Goal: Task Accomplishment & Management: Complete application form

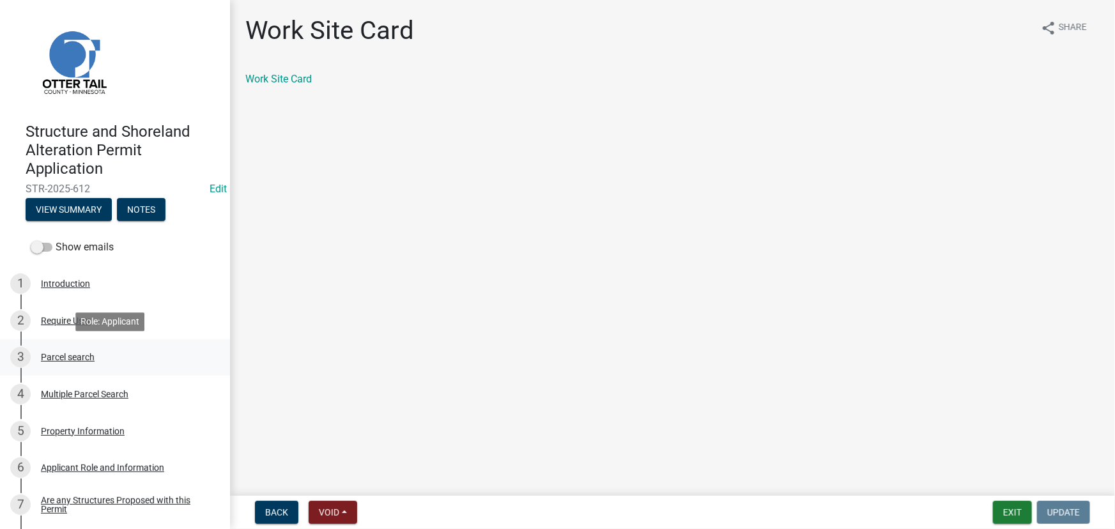
click at [74, 357] on div "Parcel search" at bounding box center [68, 357] width 54 height 9
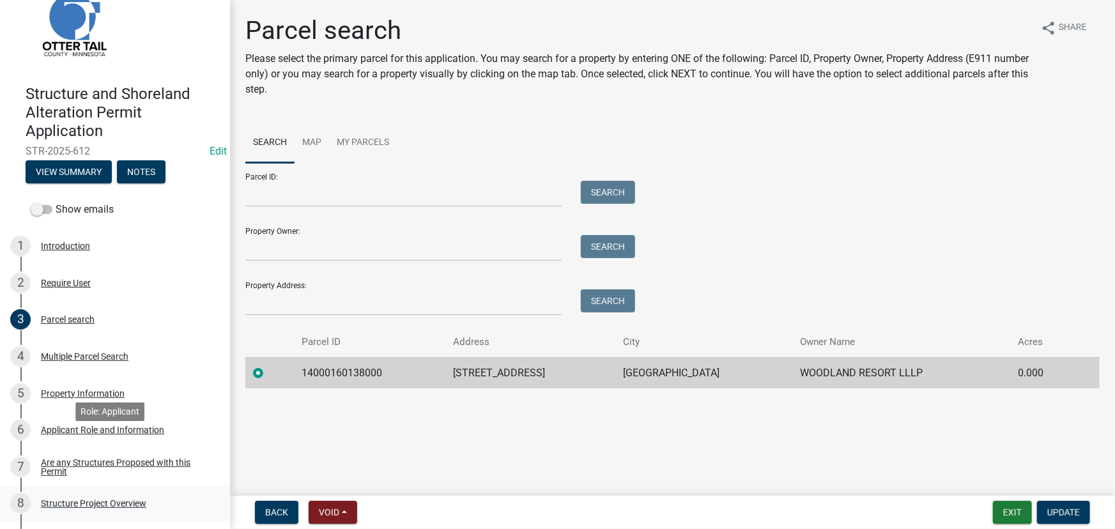
scroll to position [57, 0]
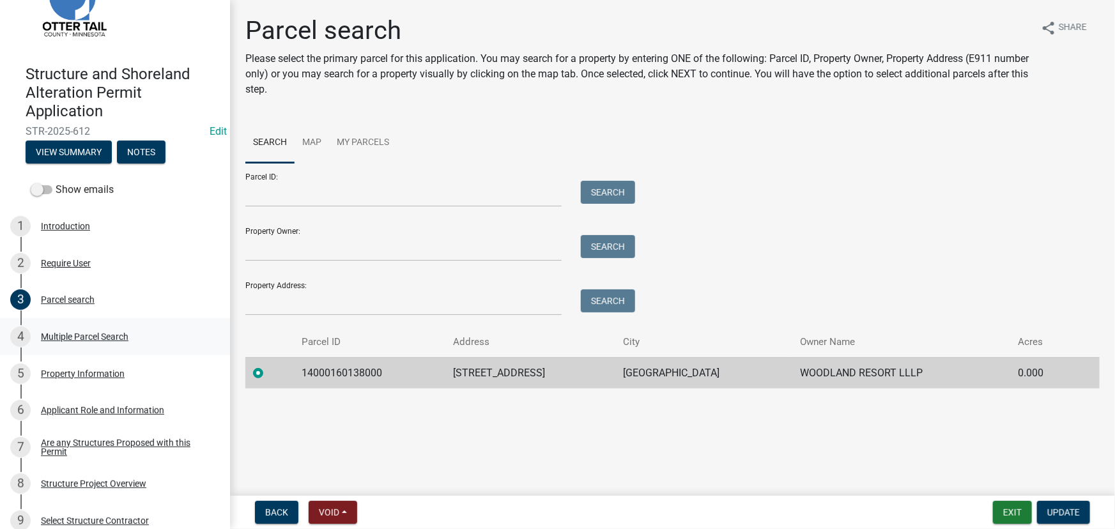
click at [75, 322] on link "4 Multiple Parcel Search" at bounding box center [115, 336] width 230 height 37
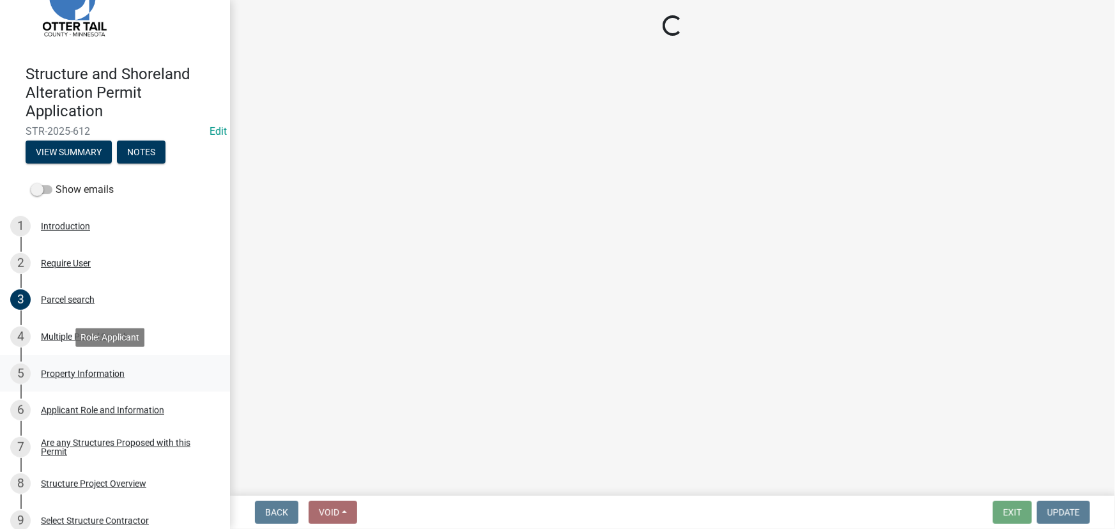
click at [89, 383] on link "5 Property Information" at bounding box center [115, 373] width 230 height 37
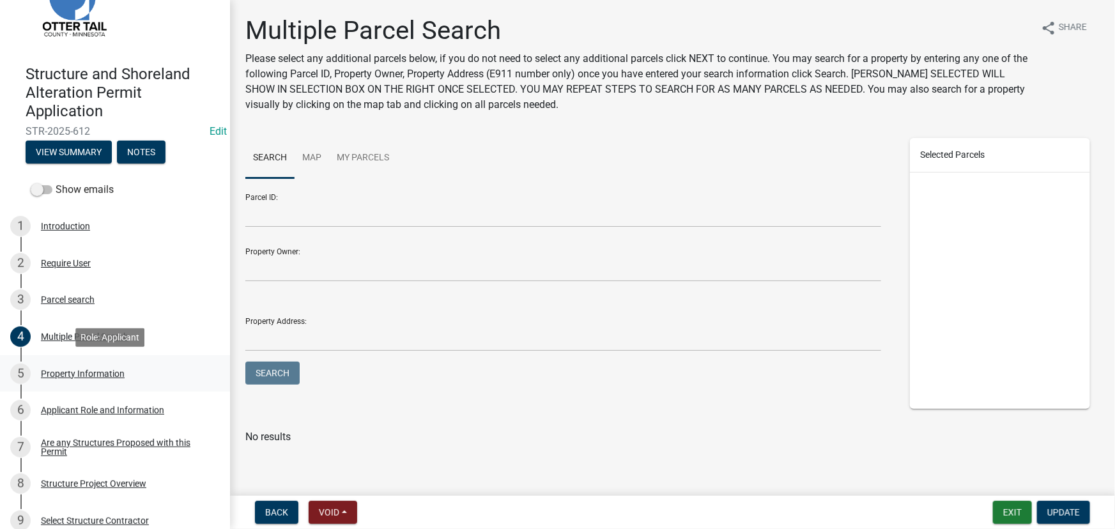
click at [89, 384] on link "5 Property Information" at bounding box center [115, 373] width 230 height 37
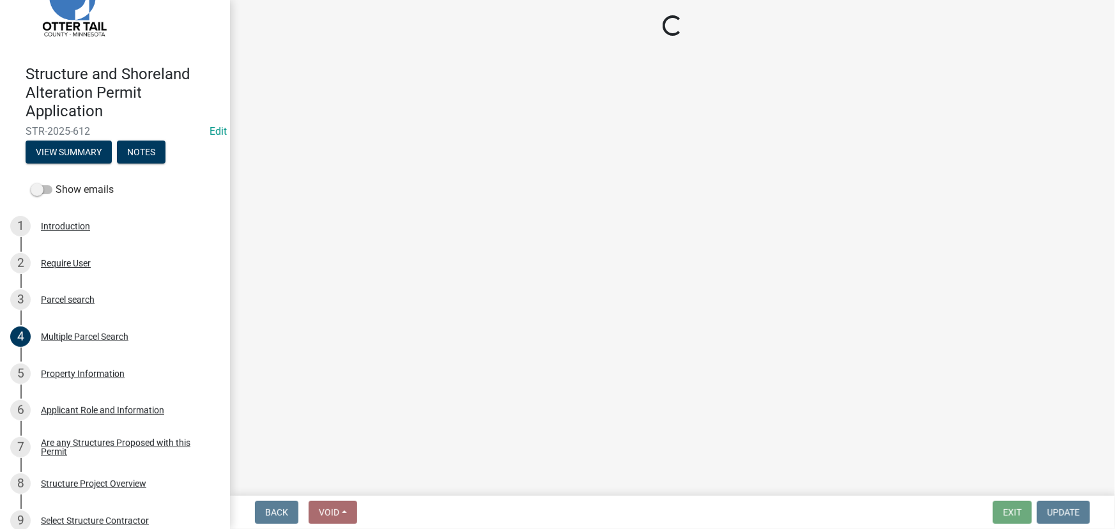
select select "da3f784e-0010-43cd-bd09-4cbc046e05e4"
select select "536c2d30-81d9-41b4-a753-c6560d717c74"
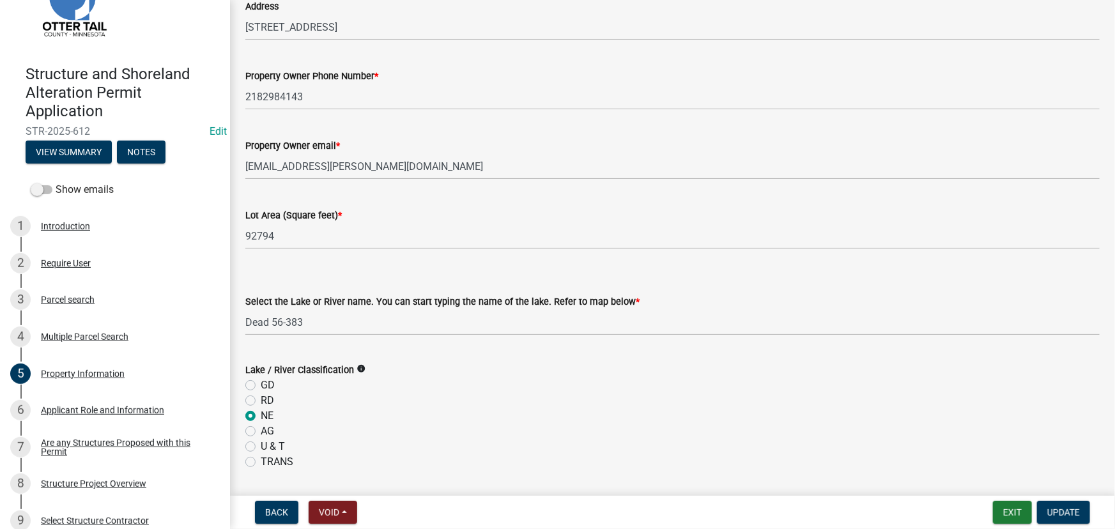
scroll to position [174, 0]
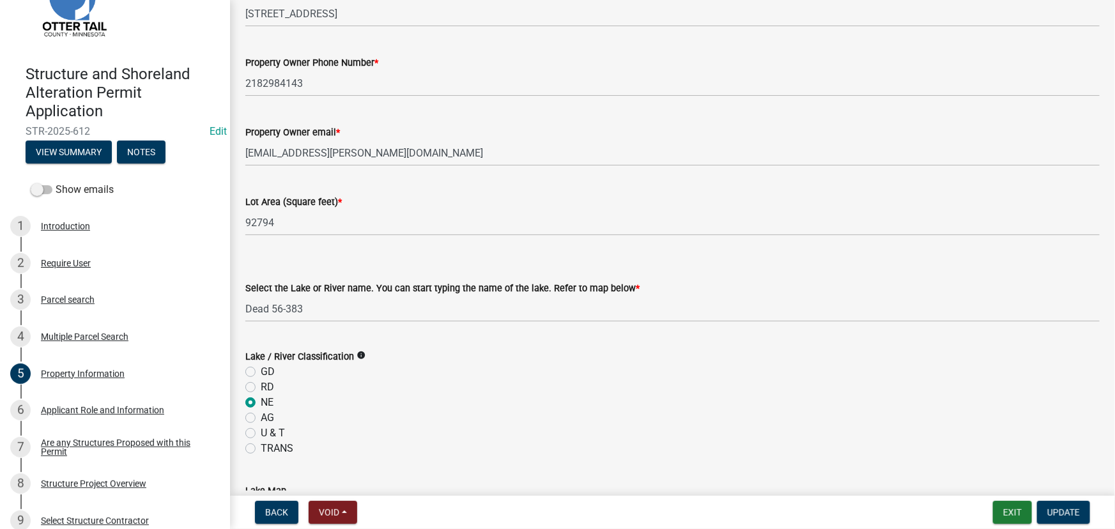
select select "da3f784e-0010-43cd-bd09-4cbc046e05e4"
select select "536c2d30-81d9-41b4-a753-c6560d717c74"
